Goal: Information Seeking & Learning: Compare options

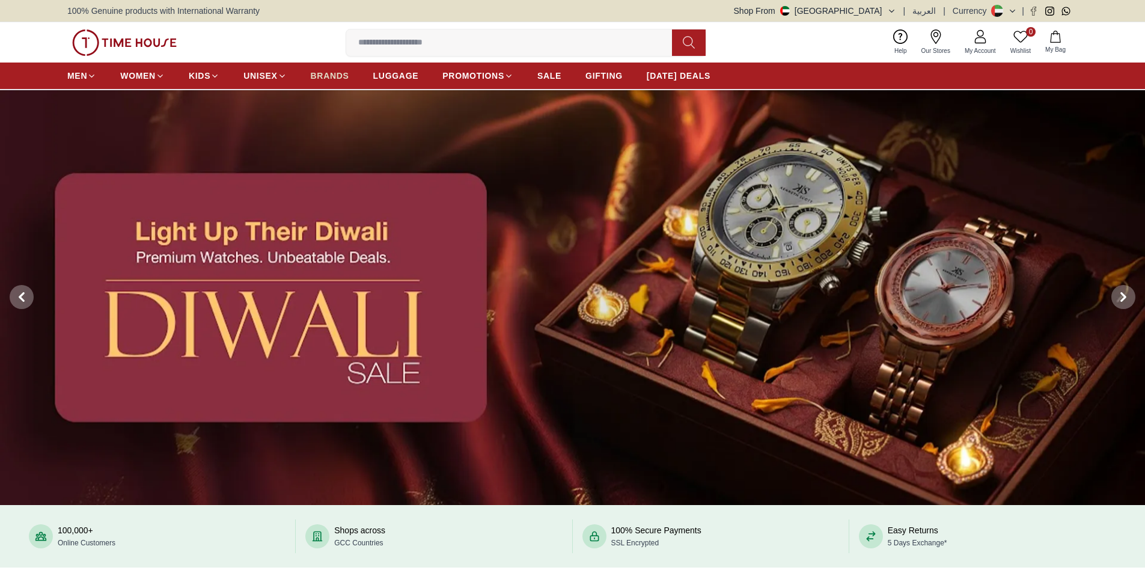
click at [332, 74] on span "BRANDS" at bounding box center [330, 76] width 38 height 12
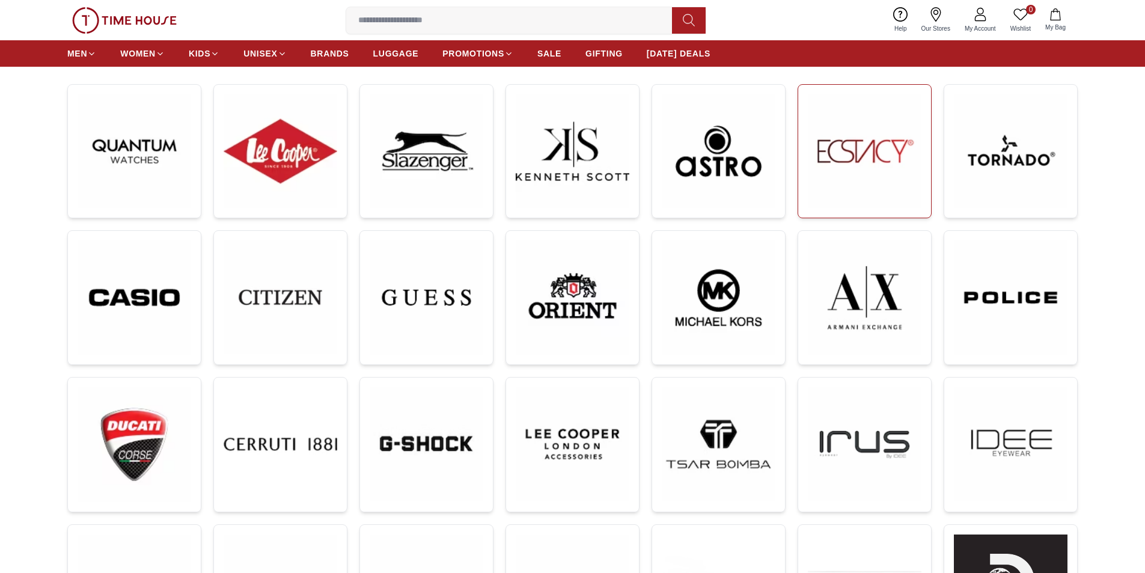
scroll to position [180, 0]
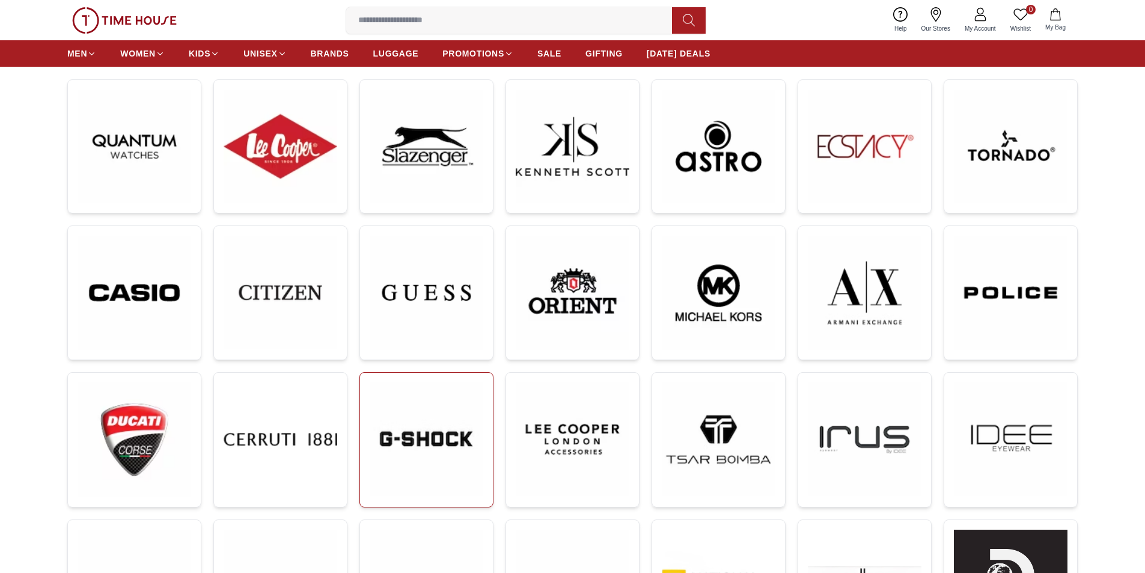
click at [429, 445] on img at bounding box center [427, 439] width 114 height 114
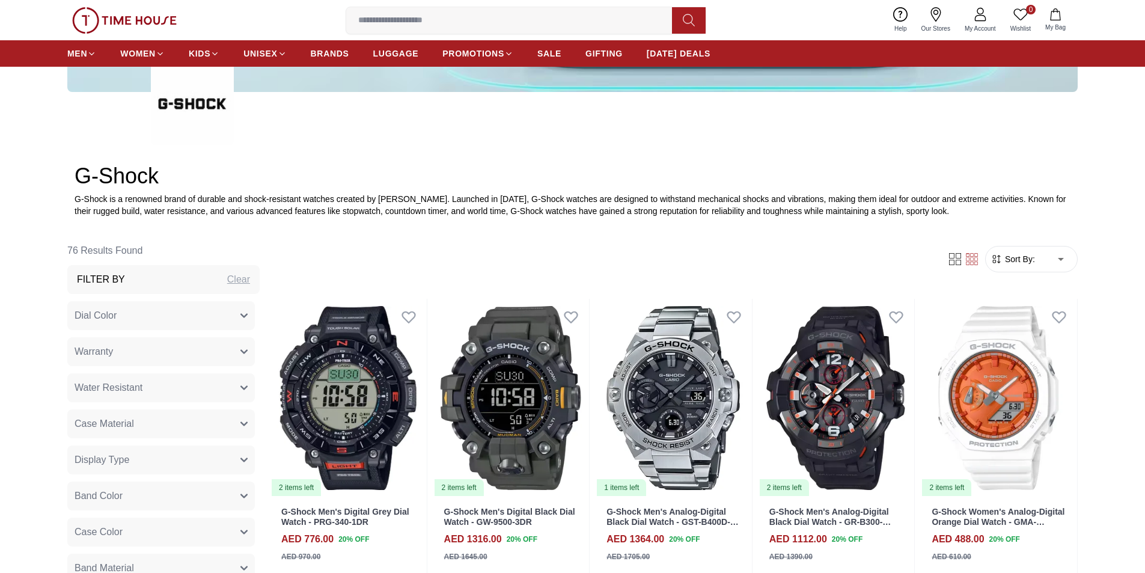
scroll to position [421, 0]
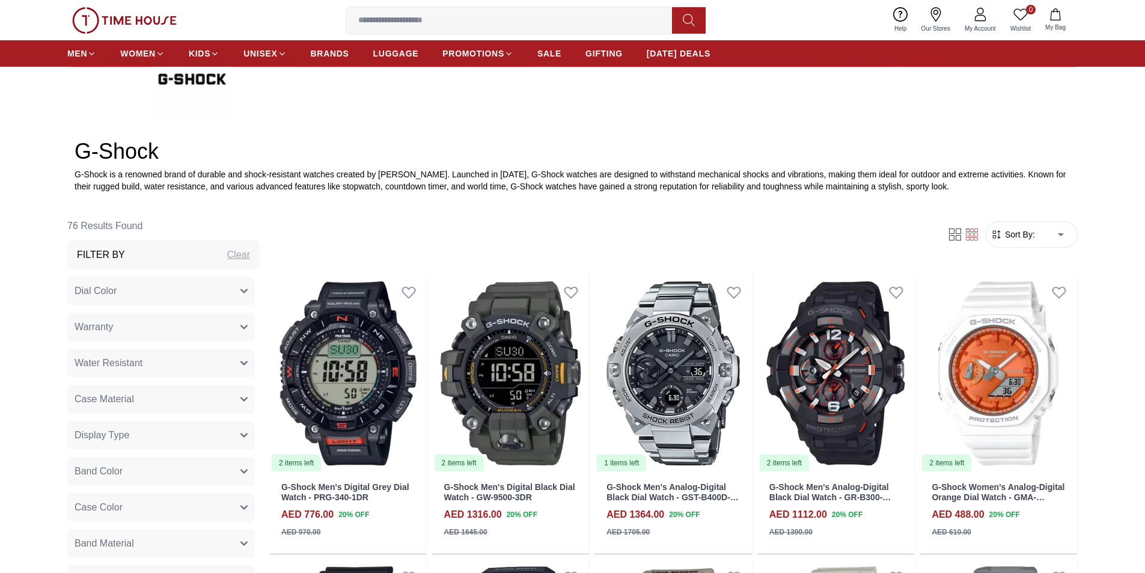
click at [1020, 241] on form "Sort By: ​ ****** ​" at bounding box center [1031, 234] width 93 height 26
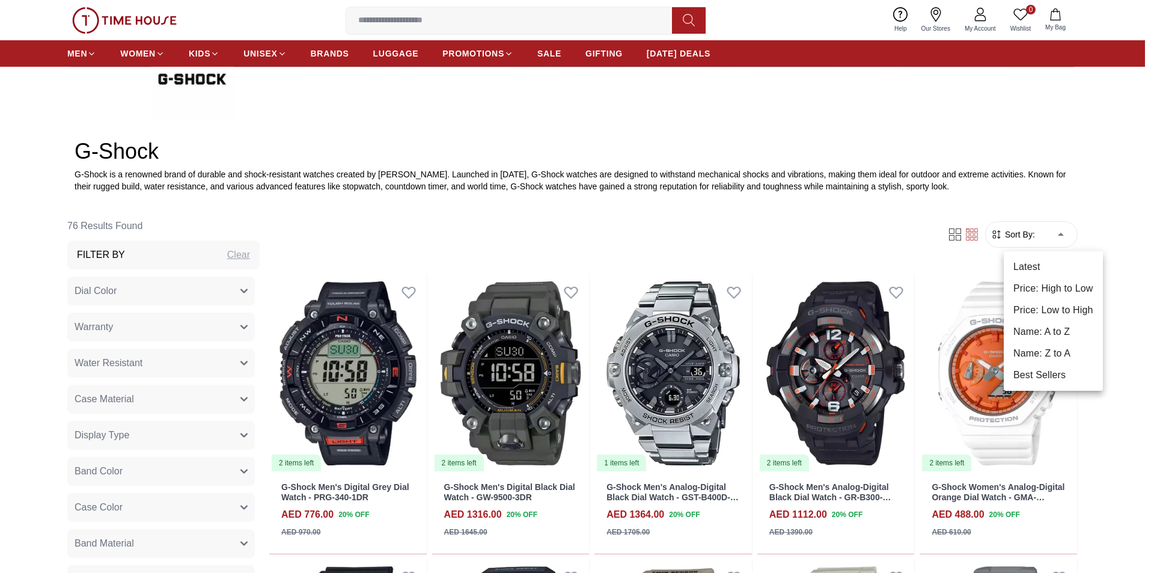
click at [1054, 311] on li "Price: Low to High" at bounding box center [1053, 310] width 99 height 22
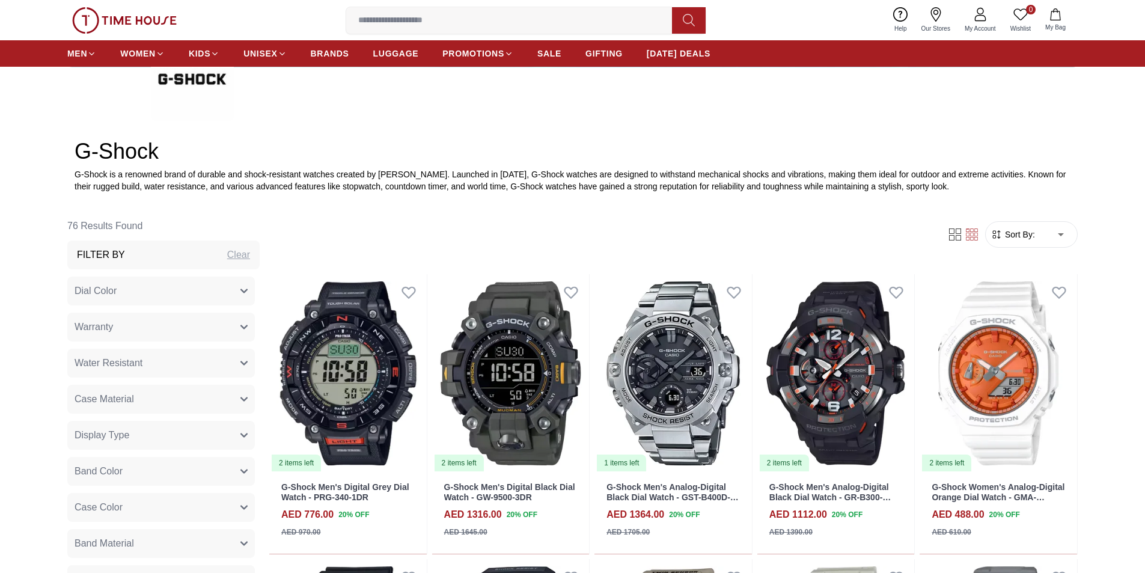
type input "*"
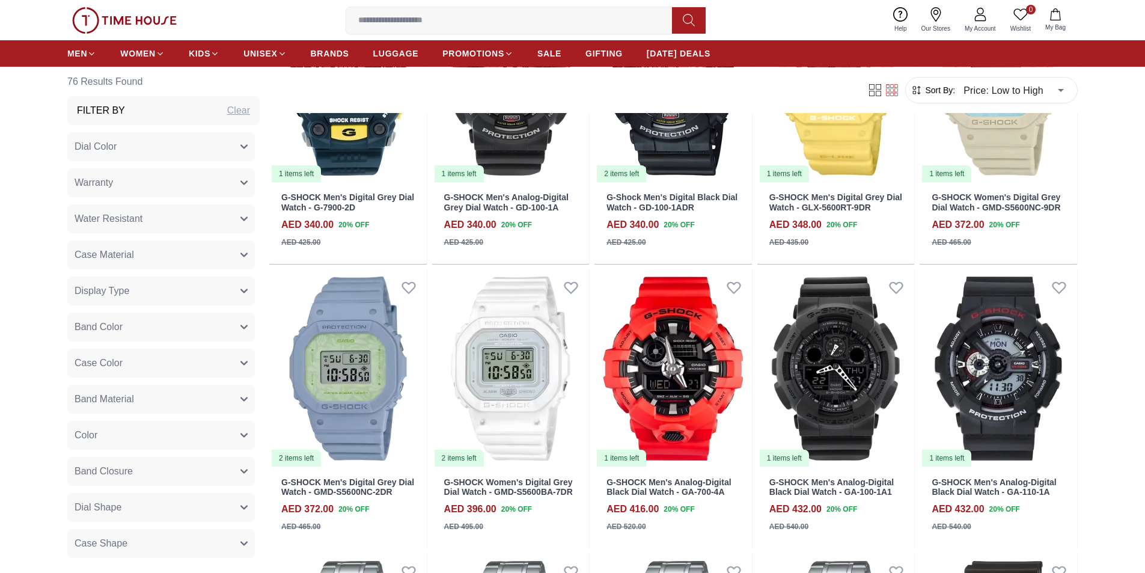
scroll to position [1202, 0]
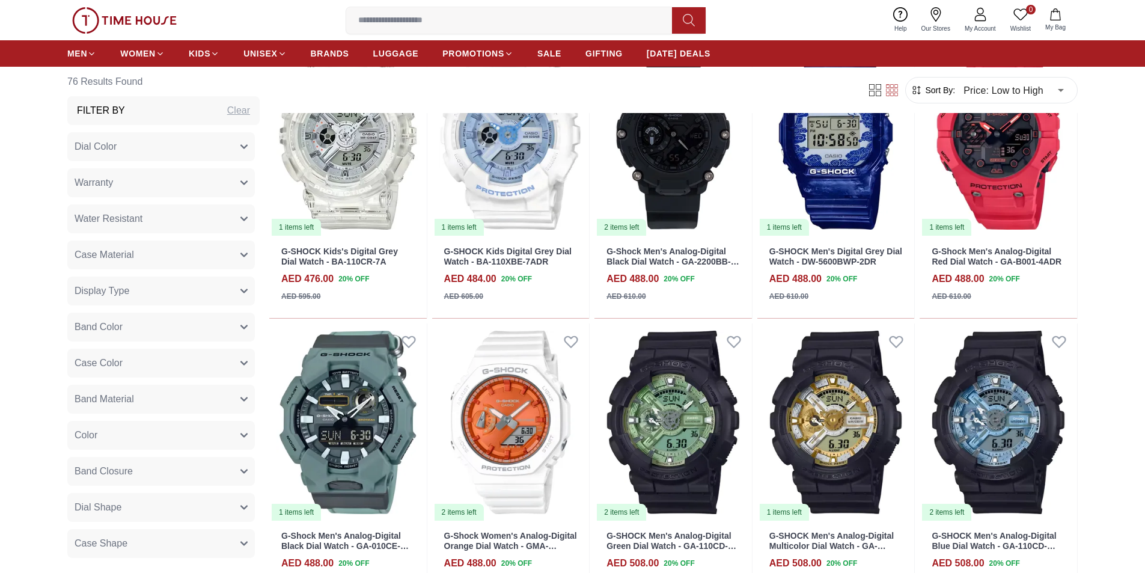
scroll to position [2404, 0]
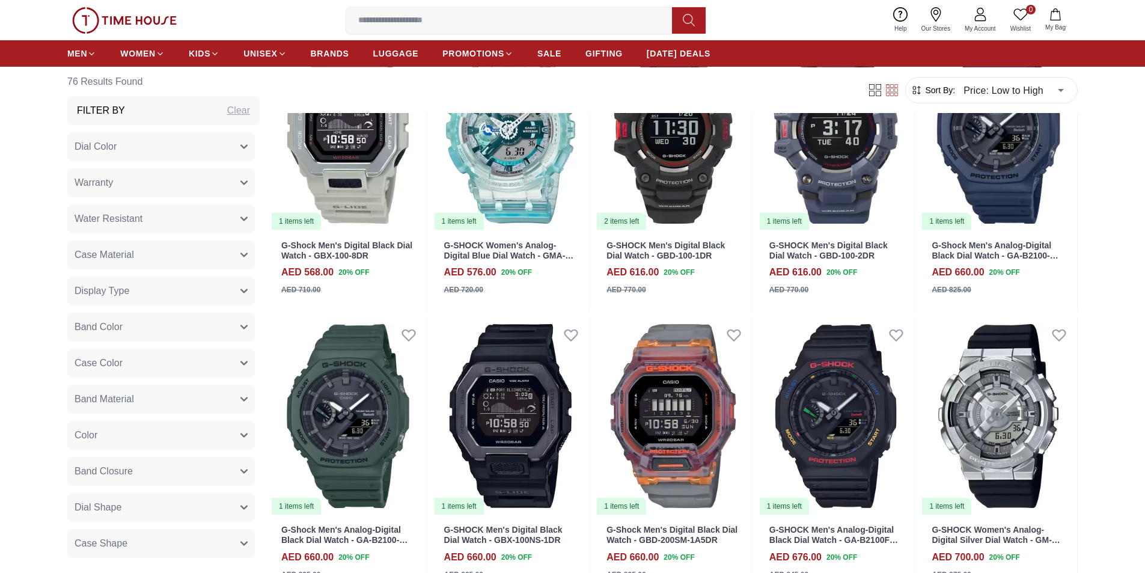
scroll to position [3245, 0]
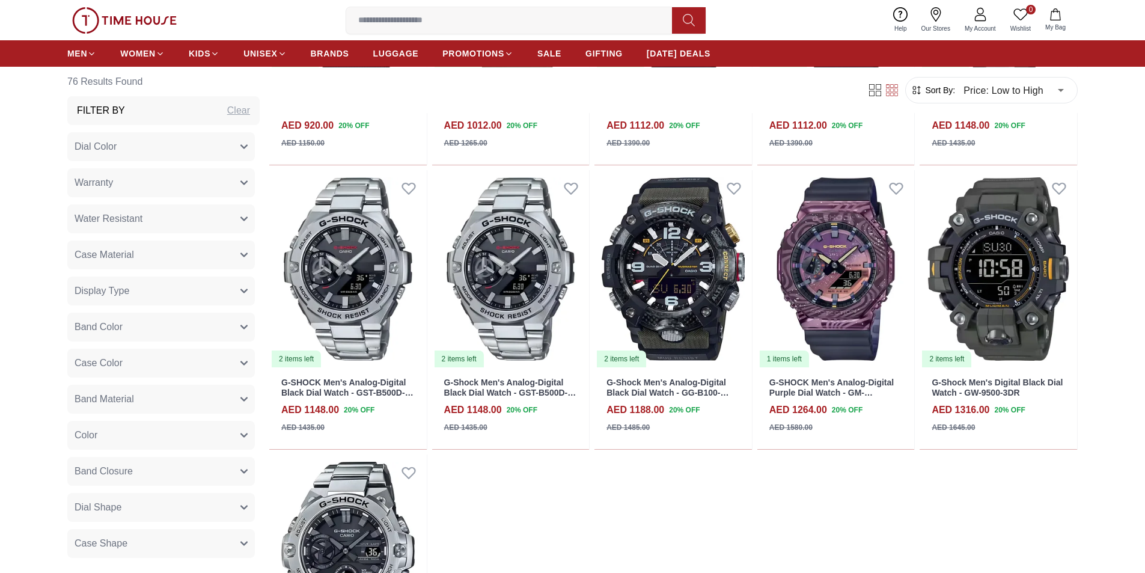
scroll to position [4627, 0]
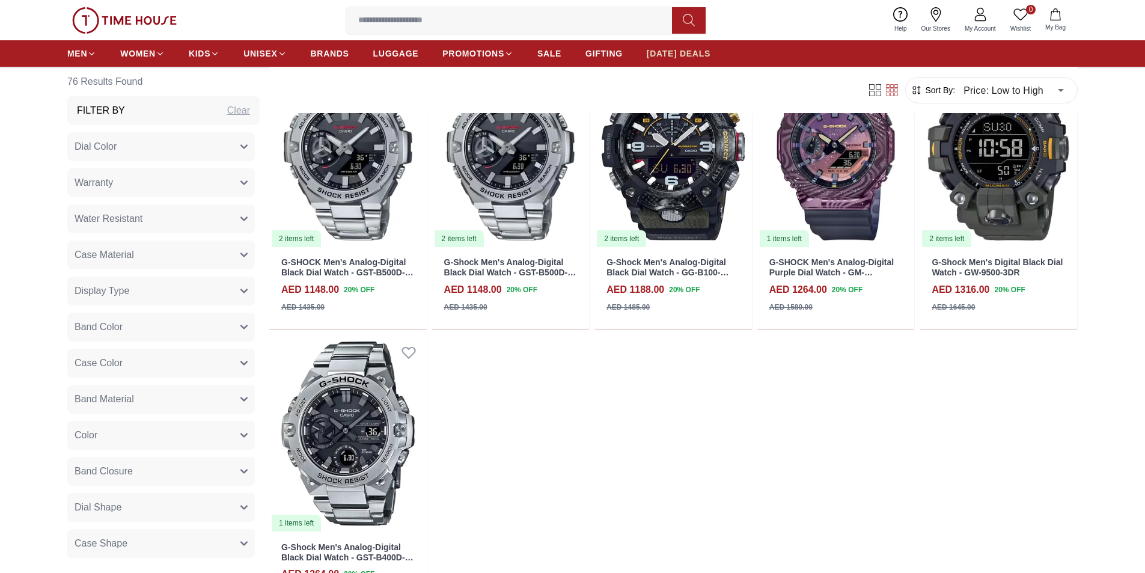
click at [678, 54] on span "[DATE] DEALS" at bounding box center [679, 53] width 64 height 12
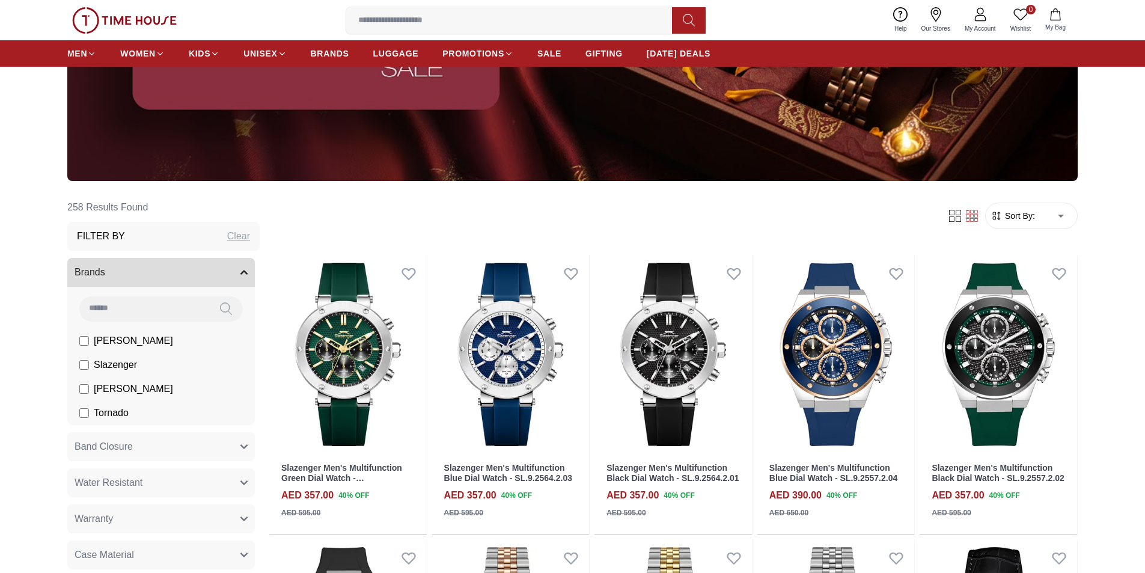
scroll to position [300, 0]
